Goal: Information Seeking & Learning: Learn about a topic

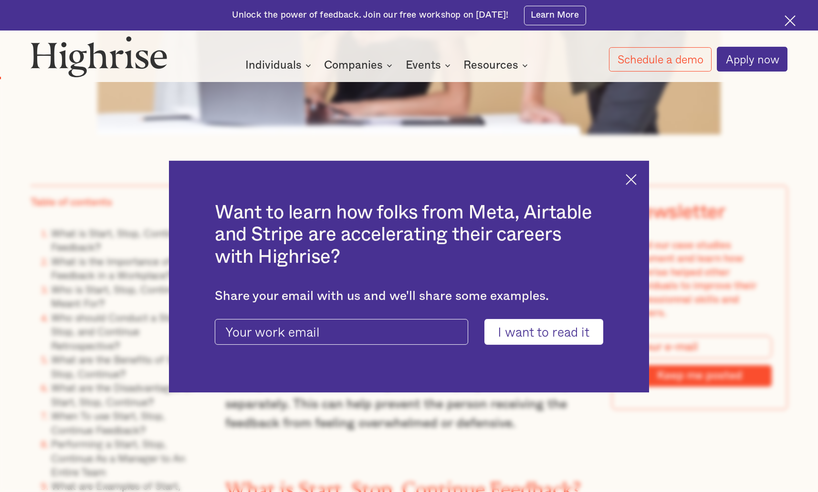
scroll to position [681, 0]
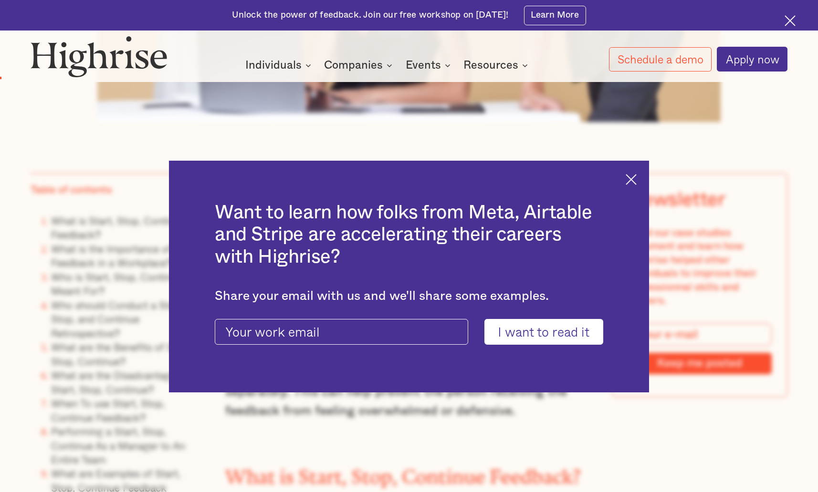
click at [636, 179] on img at bounding box center [630, 179] width 11 height 11
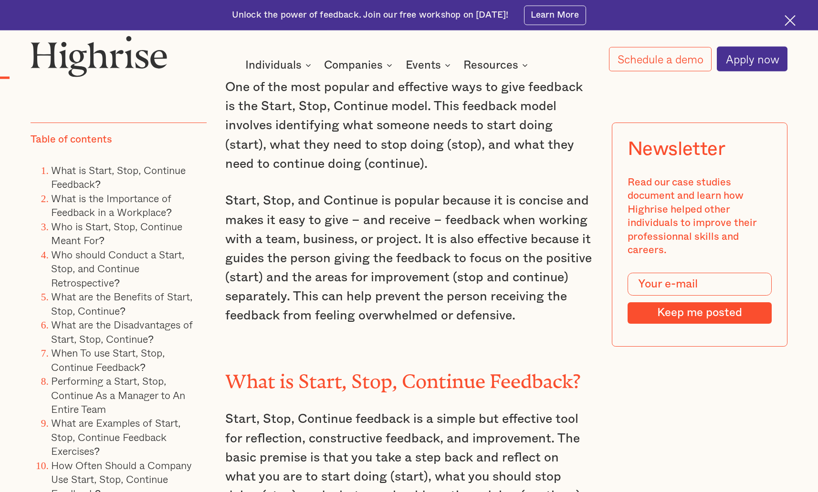
scroll to position [778, 0]
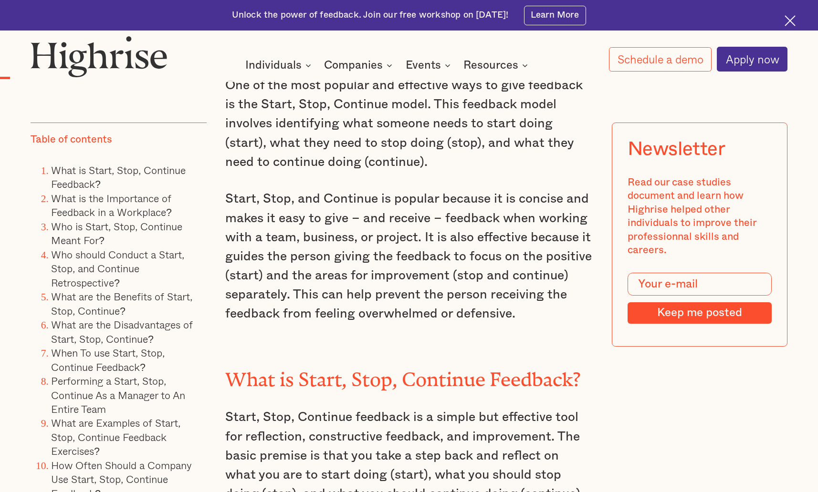
click at [358, 319] on p "Start, Stop, and Continue is popular because it is concise and makes it easy to…" at bounding box center [408, 256] width 367 height 134
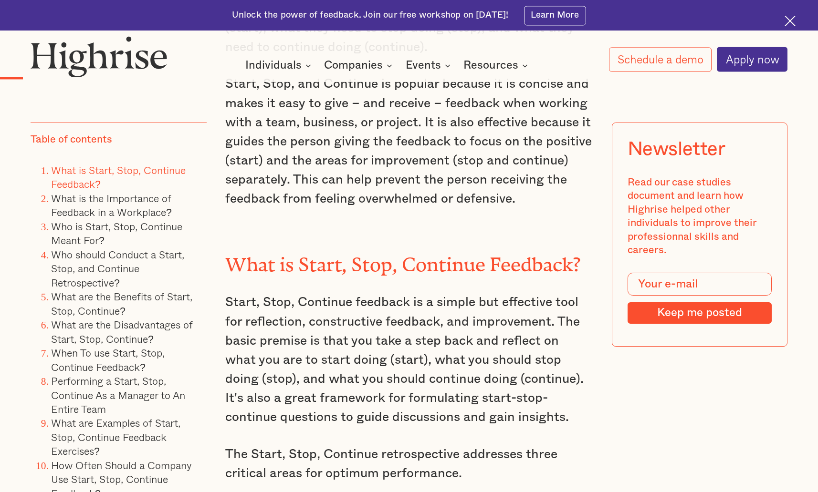
scroll to position [924, 0]
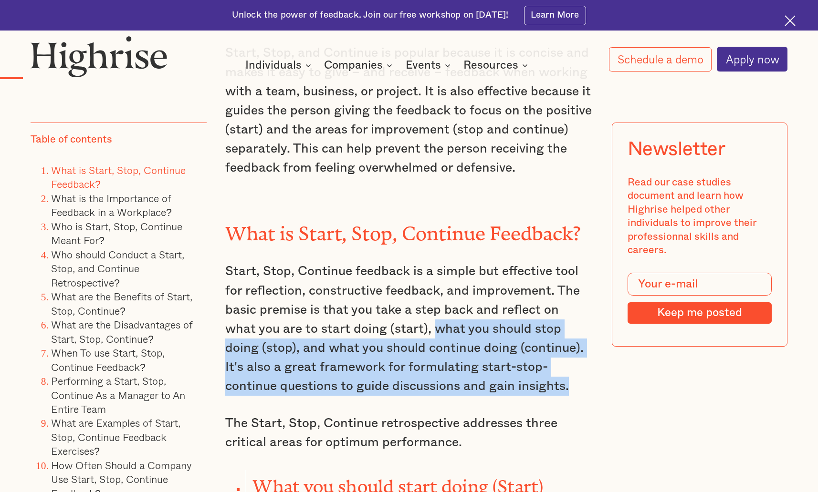
drag, startPoint x: 403, startPoint y: 337, endPoint x: 527, endPoint y: 394, distance: 136.8
click at [527, 394] on p "Start, Stop, Continue feedback is a simple but effective tool for reflection, c…" at bounding box center [408, 329] width 367 height 134
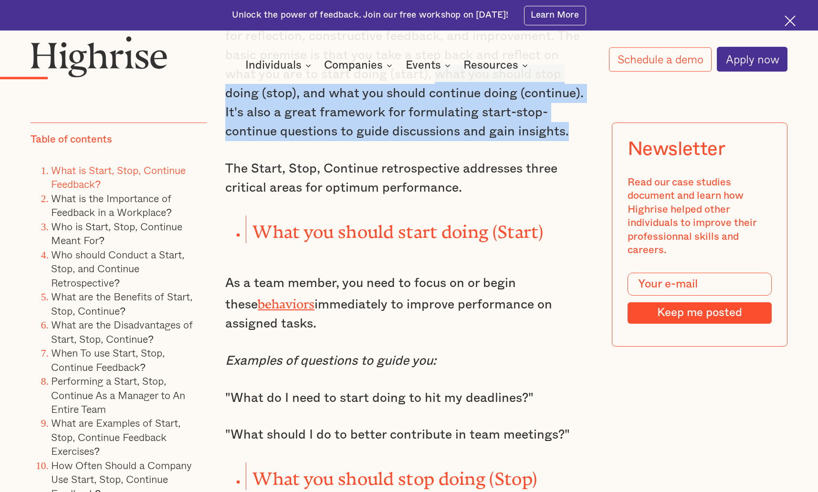
scroll to position [1216, 0]
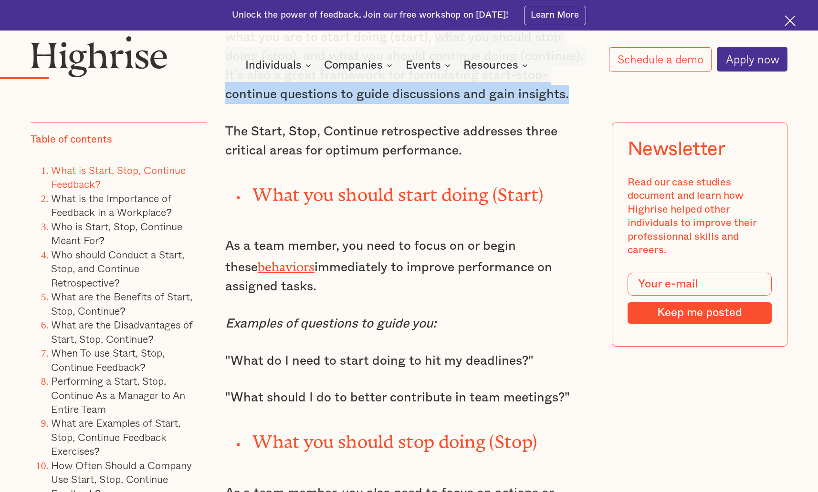
drag, startPoint x: 302, startPoint y: 274, endPoint x: 332, endPoint y: 288, distance: 33.1
click at [332, 288] on p "As a team member, you need to focus on or begin these behaviors immediately to …" at bounding box center [408, 267] width 367 height 60
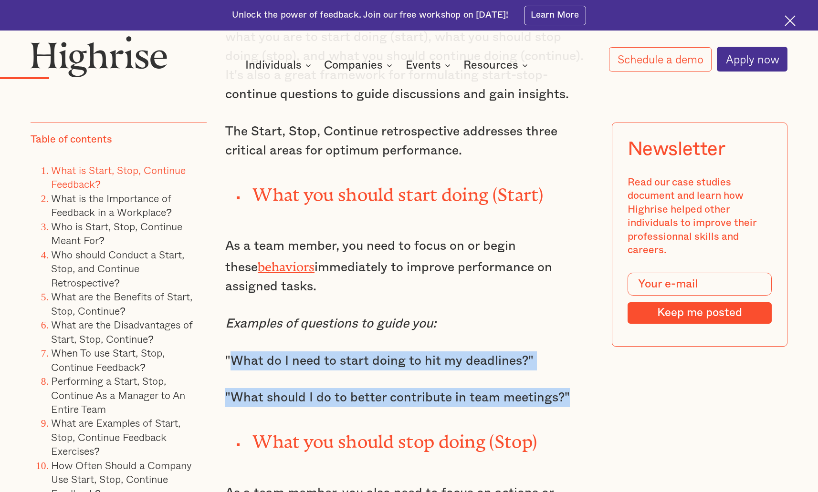
drag, startPoint x: 230, startPoint y: 367, endPoint x: 568, endPoint y: 406, distance: 340.0
drag, startPoint x: 224, startPoint y: 365, endPoint x: 570, endPoint y: 411, distance: 348.9
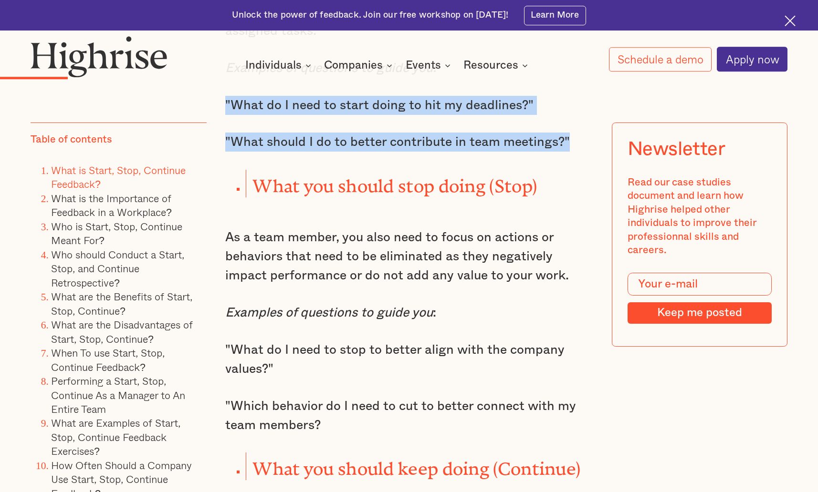
scroll to position [1508, 0]
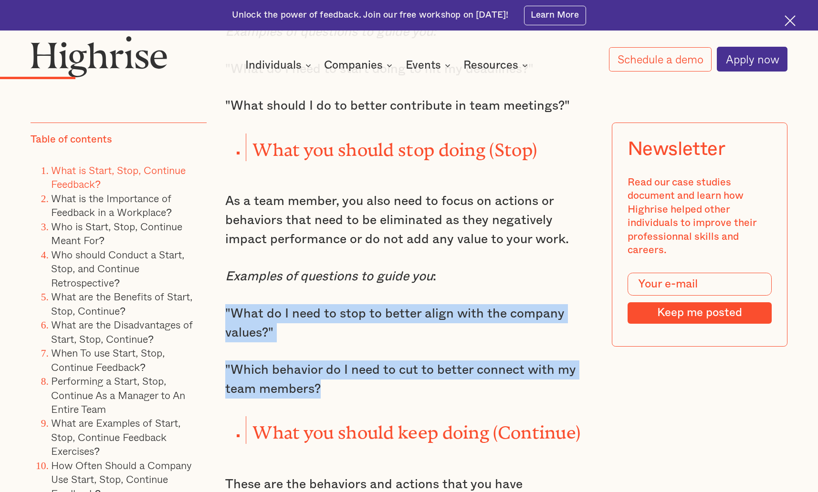
drag, startPoint x: 224, startPoint y: 316, endPoint x: 321, endPoint y: 402, distance: 128.7
click at [321, 402] on div "One of the most popular and effective ways to give feedback is the Start, Stop,…" at bounding box center [408, 250] width 367 height 1808
copy div ""What do I need to stop to better align with the company values?" "Which behavi…"
click at [439, 378] on p ""Which behavior do I need to cut to better connect with my team members?" at bounding box center [408, 380] width 367 height 38
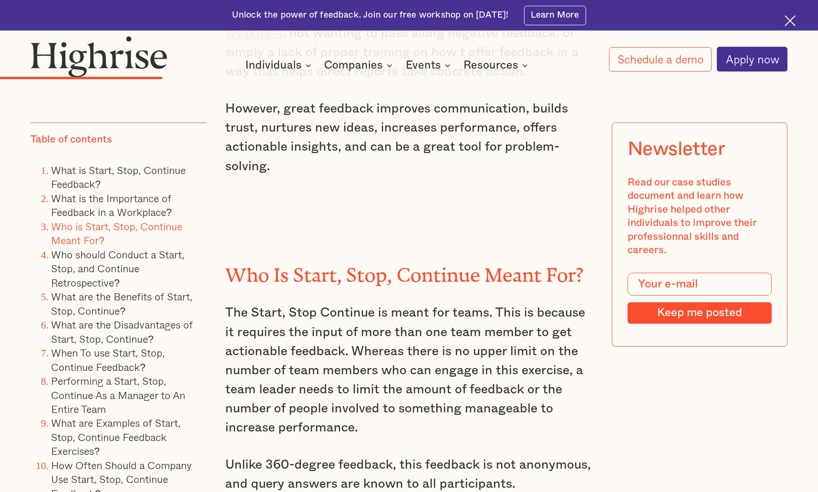
scroll to position [2481, 0]
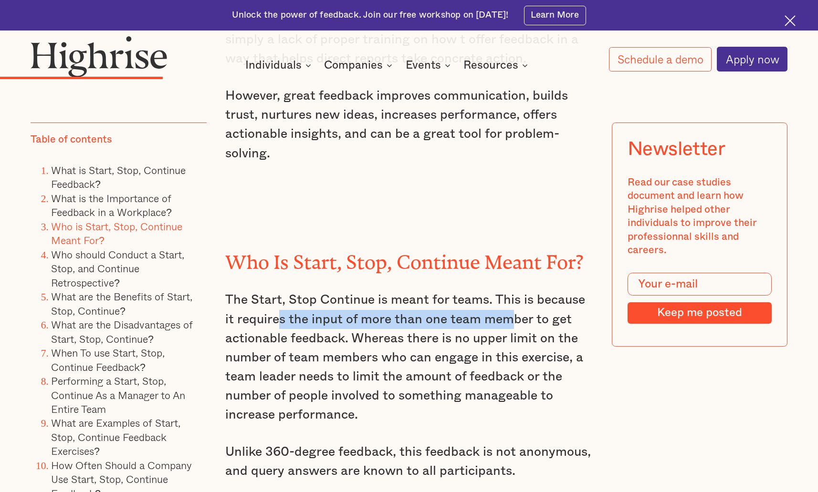
drag, startPoint x: 276, startPoint y: 323, endPoint x: 513, endPoint y: 324, distance: 237.6
click at [513, 324] on p "The Start, Stop Continue is meant for teams. This is because it requires the in…" at bounding box center [408, 358] width 367 height 134
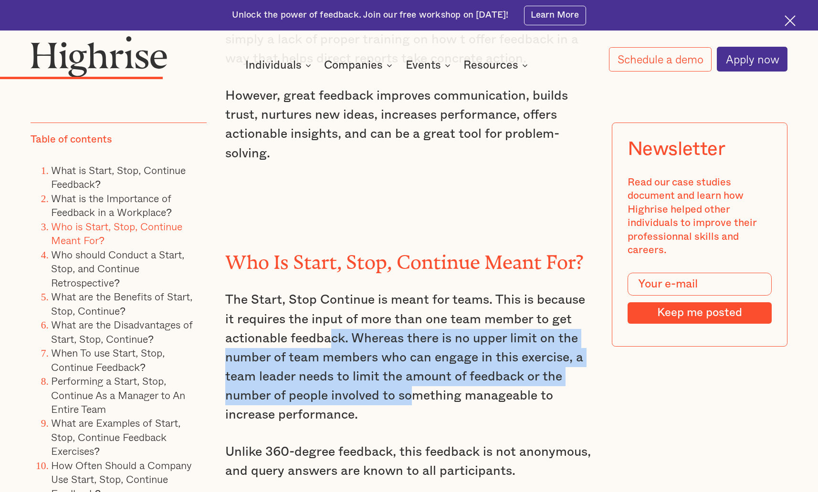
drag, startPoint x: 329, startPoint y: 344, endPoint x: 409, endPoint y: 407, distance: 102.6
click at [409, 407] on p "The Start, Stop Continue is meant for teams. This is because it requires the in…" at bounding box center [408, 358] width 367 height 134
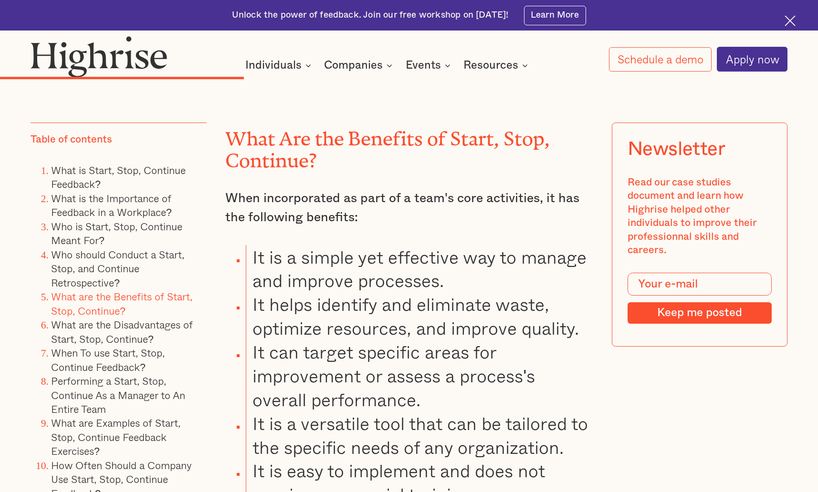
scroll to position [3503, 0]
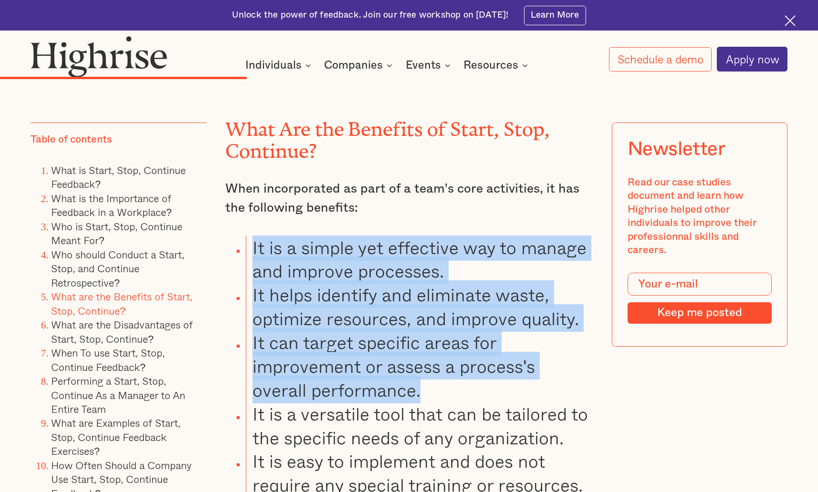
drag, startPoint x: 253, startPoint y: 258, endPoint x: 433, endPoint y: 405, distance: 232.2
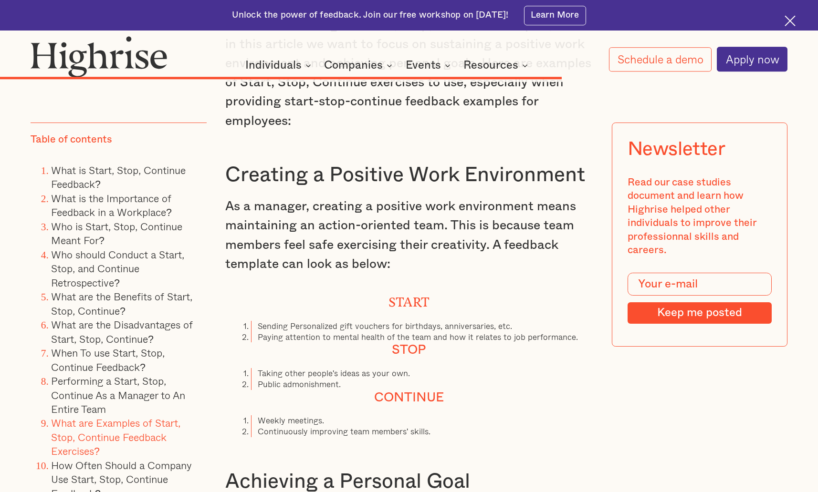
scroll to position [7104, 0]
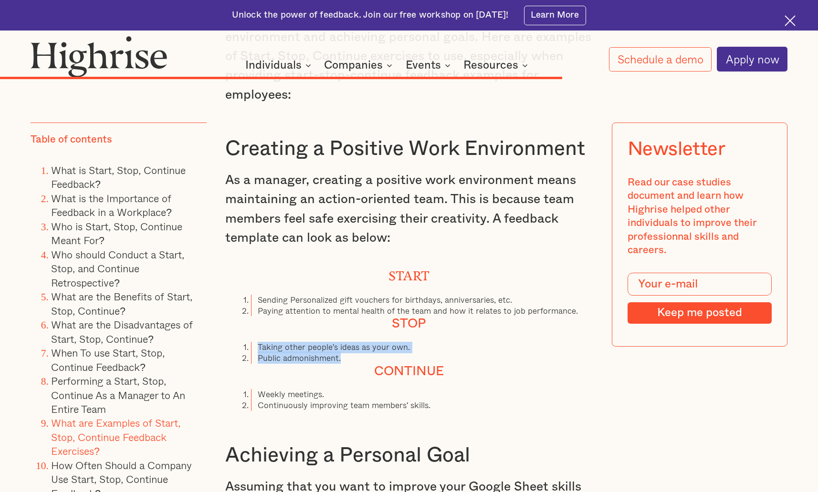
drag, startPoint x: 257, startPoint y: 369, endPoint x: 346, endPoint y: 380, distance: 89.9
click at [346, 364] on ol "Taking other people's ideas as your own. Public admonishment." at bounding box center [408, 353] width 367 height 22
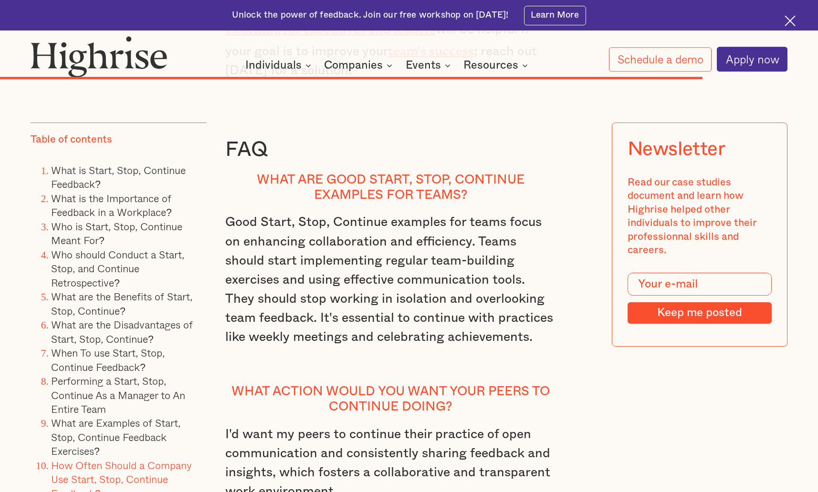
scroll to position [8709, 0]
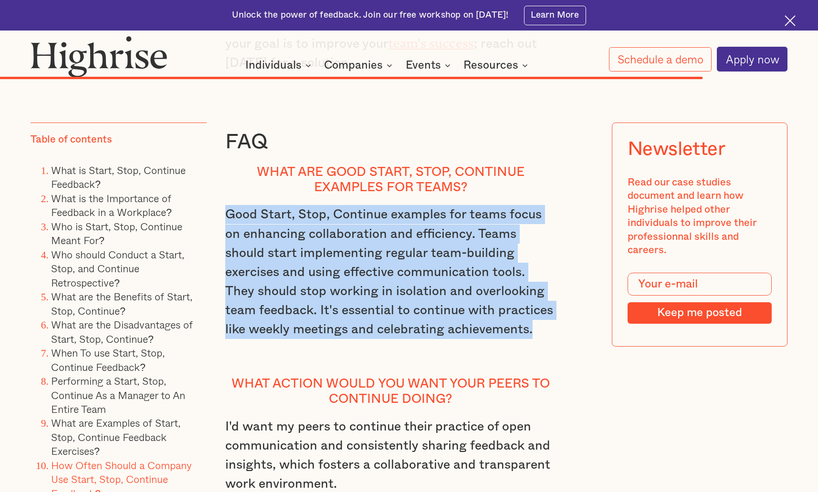
drag, startPoint x: 225, startPoint y: 211, endPoint x: 454, endPoint y: 326, distance: 256.0
click at [484, 334] on p "Good Start, Stop, Continue examples for teams focus on enhancing collaboration …" at bounding box center [390, 281] width 331 height 153
click at [320, 233] on p "Good Start, Stop, Continue examples for teams focus on enhancing collaboration …" at bounding box center [390, 281] width 331 height 153
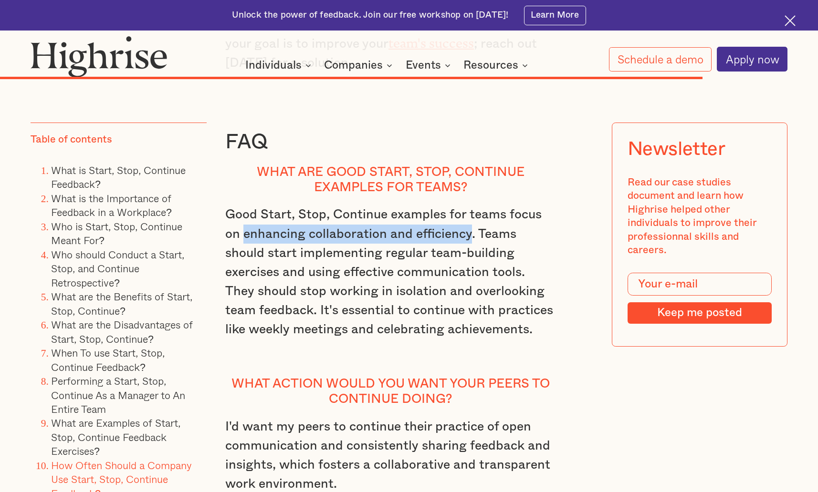
drag, startPoint x: 242, startPoint y: 233, endPoint x: 471, endPoint y: 231, distance: 228.5
click at [471, 231] on p "Good Start, Stop, Continue examples for teams focus on enhancing collaboration …" at bounding box center [390, 281] width 331 height 153
copy p "enhancing collaboration and efficiency"
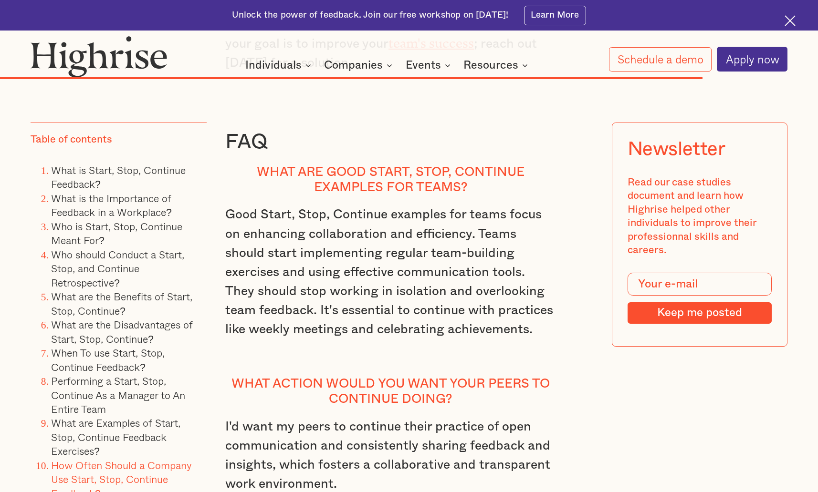
click at [419, 245] on p "Good Start, Stop, Continue examples for teams focus on enhancing collaboration …" at bounding box center [390, 281] width 331 height 153
drag, startPoint x: 522, startPoint y: 270, endPoint x: 340, endPoint y: 291, distance: 183.4
click at [340, 291] on p "Good Start, Stop, Continue examples for teams focus on enhancing collaboration …" at bounding box center [390, 281] width 331 height 153
copy p "stop working in isolation"
click at [404, 310] on p "Good Start, Stop, Continue examples for teams focus on enhancing collaboration …" at bounding box center [390, 281] width 331 height 153
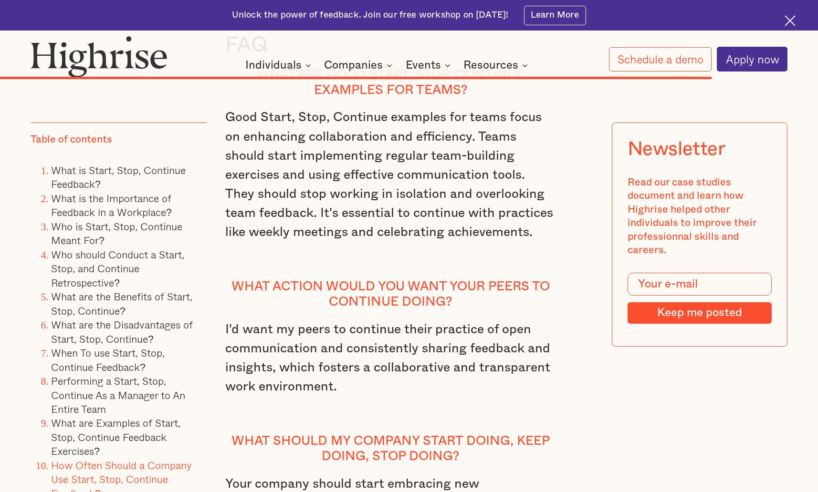
scroll to position [8855, 0]
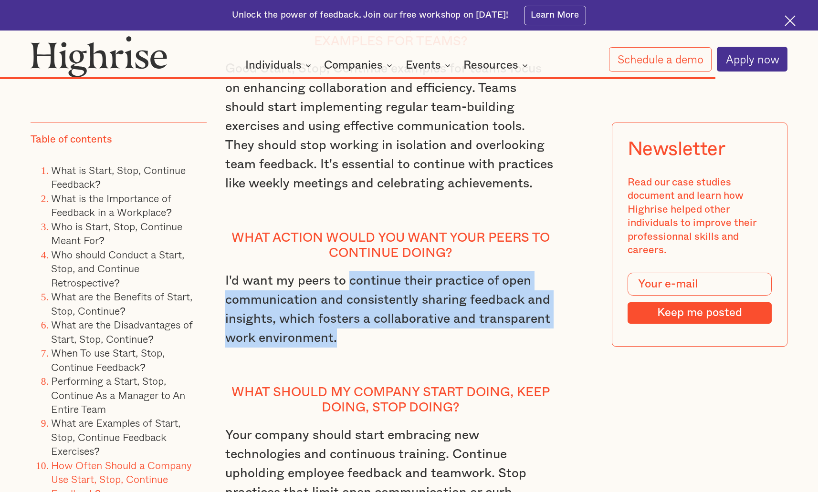
drag, startPoint x: 346, startPoint y: 281, endPoint x: 354, endPoint y: 349, distance: 68.3
click at [354, 349] on p "I'd want my peers to continue their practice of open communication and consiste…" at bounding box center [390, 319] width 331 height 96
copy p "continue their practice of open communication and consistently sharing feedback…"
click at [454, 346] on p "I'd want my peers to continue their practice of open communication and consiste…" at bounding box center [390, 319] width 331 height 96
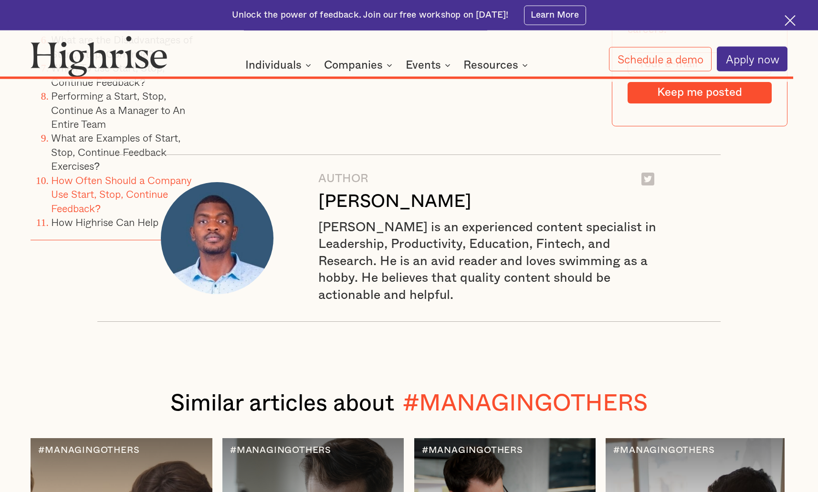
scroll to position [9731, 0]
